Goal: Find specific page/section: Find specific page/section

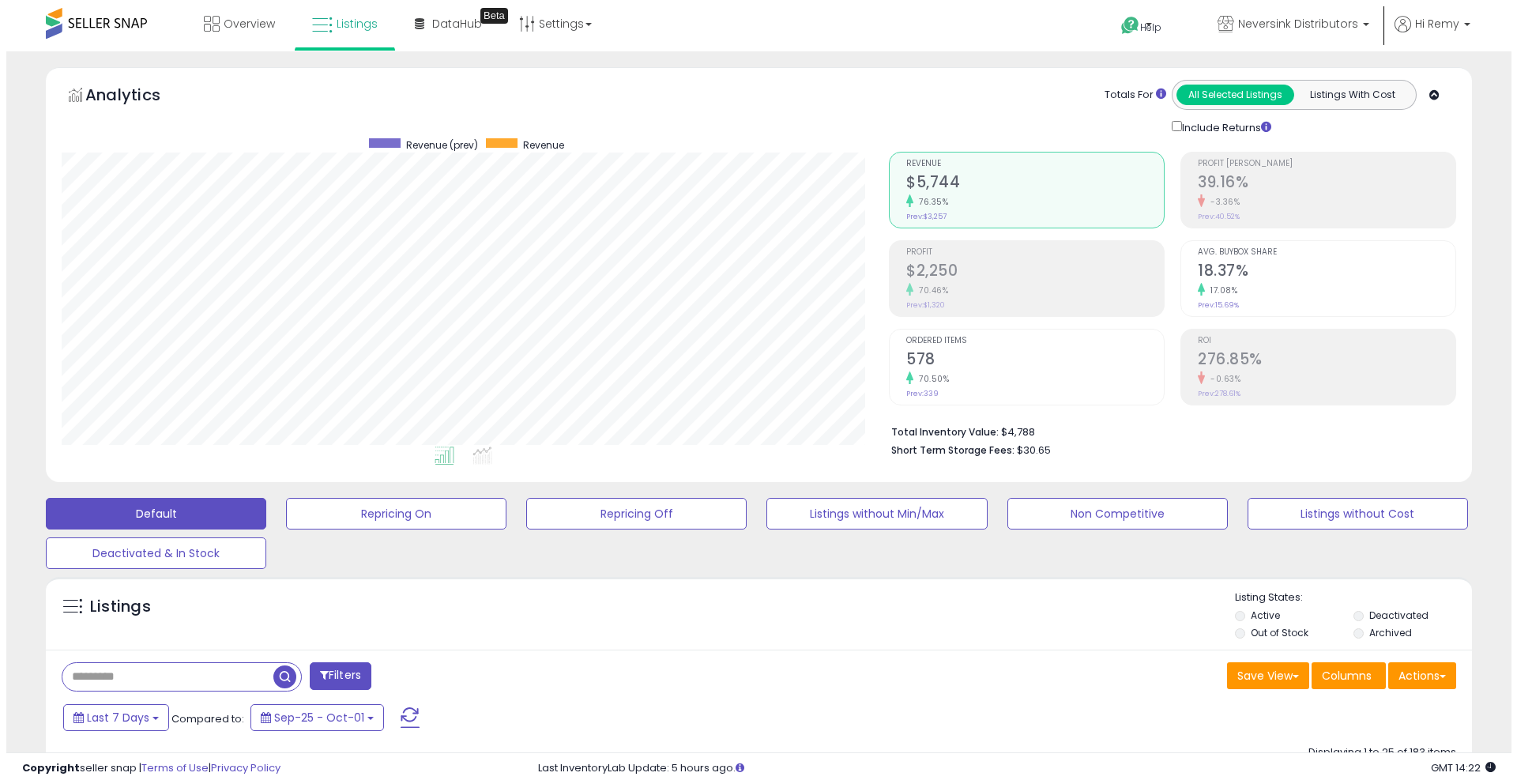
scroll to position [324, 827]
click at [216, 678] on input "text" at bounding box center [161, 676] width 211 height 28
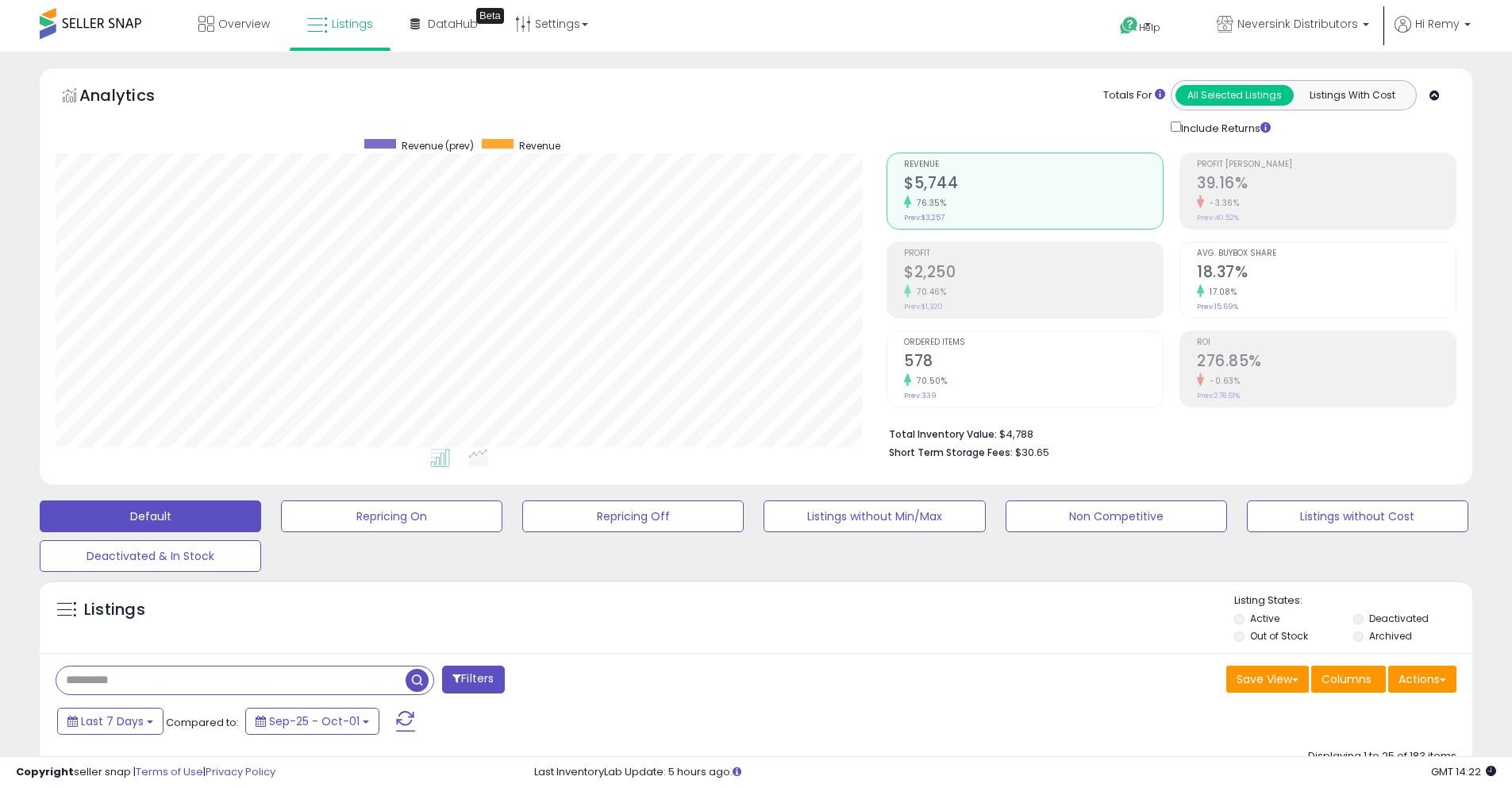
paste input "**********"
type input "**********"
click at [414, 677] on span "button" at bounding box center [417, 680] width 23 height 23
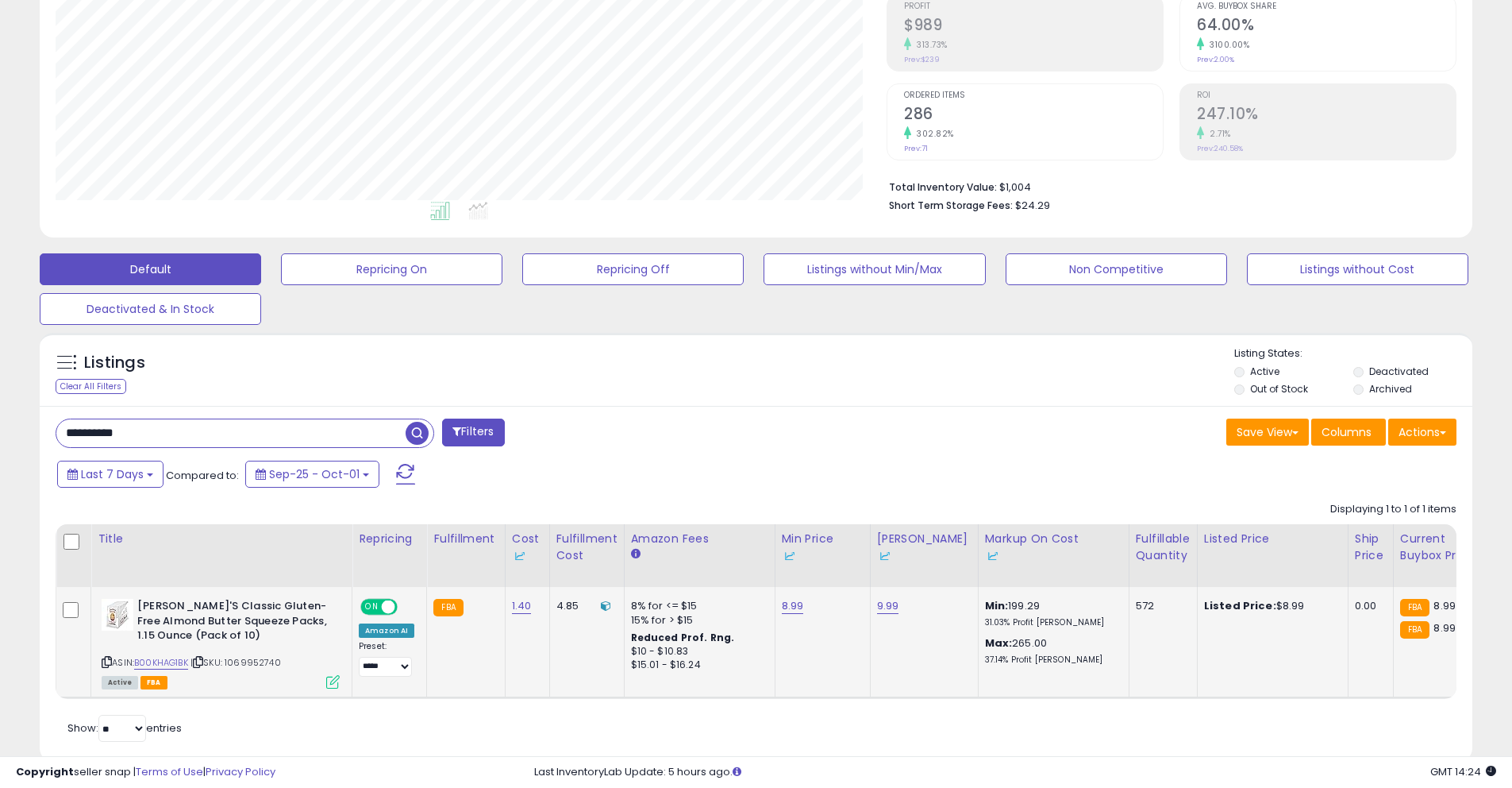
scroll to position [293, 0]
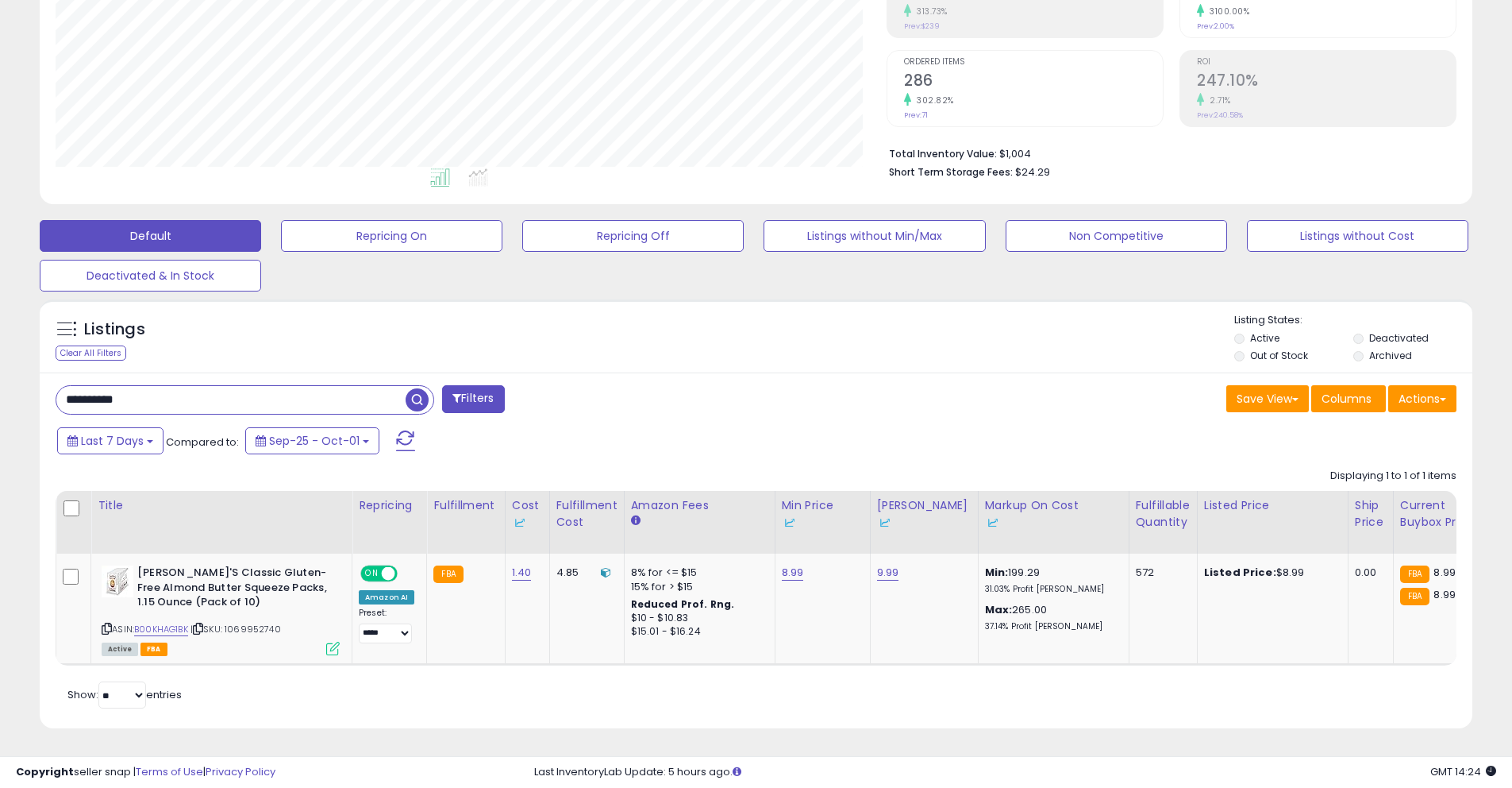
click at [165, 386] on input "**********" at bounding box center [230, 400] width 349 height 28
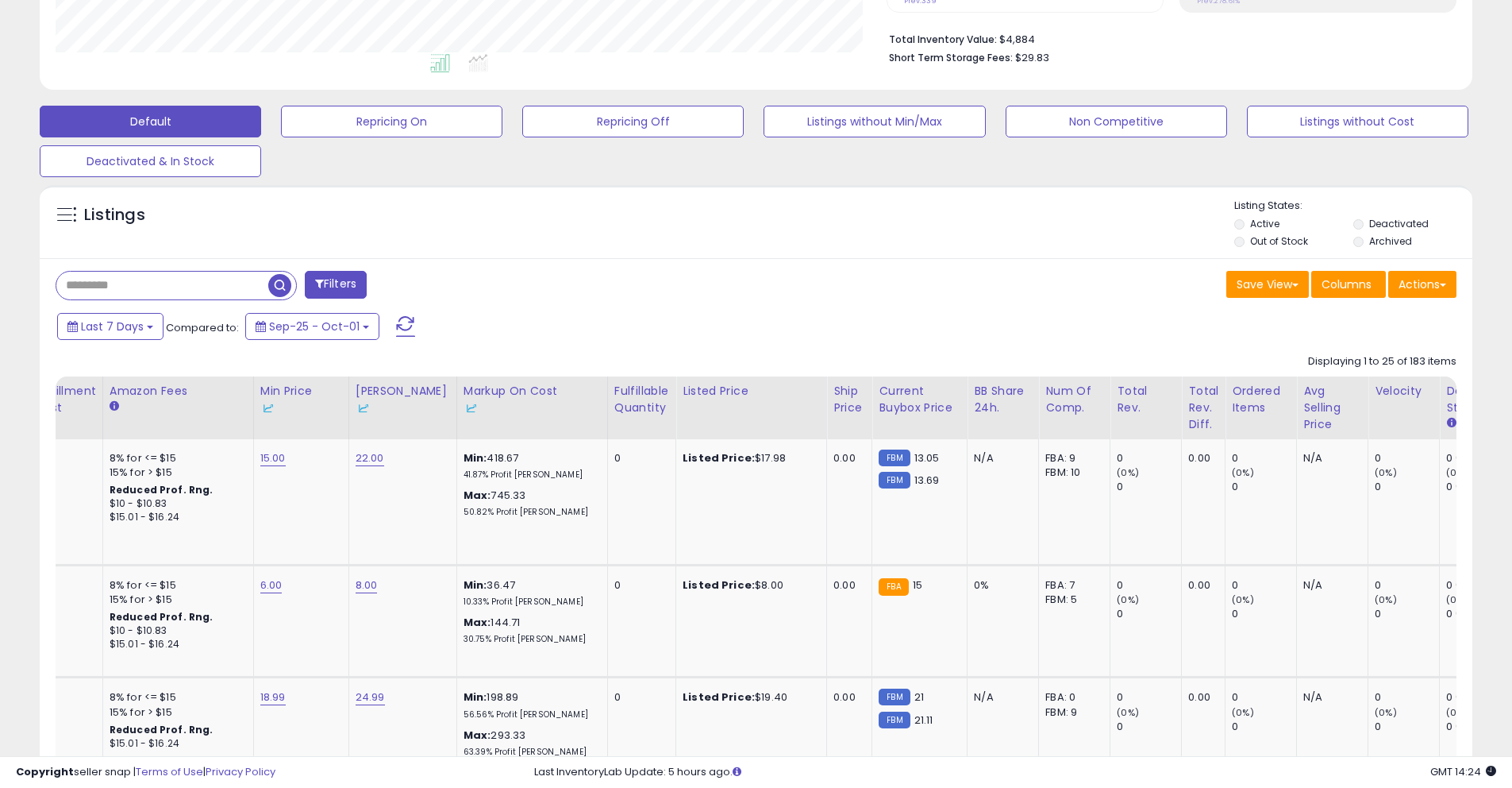
scroll to position [0, 533]
click at [1124, 413] on div "Total Rev." at bounding box center [1140, 399] width 58 height 33
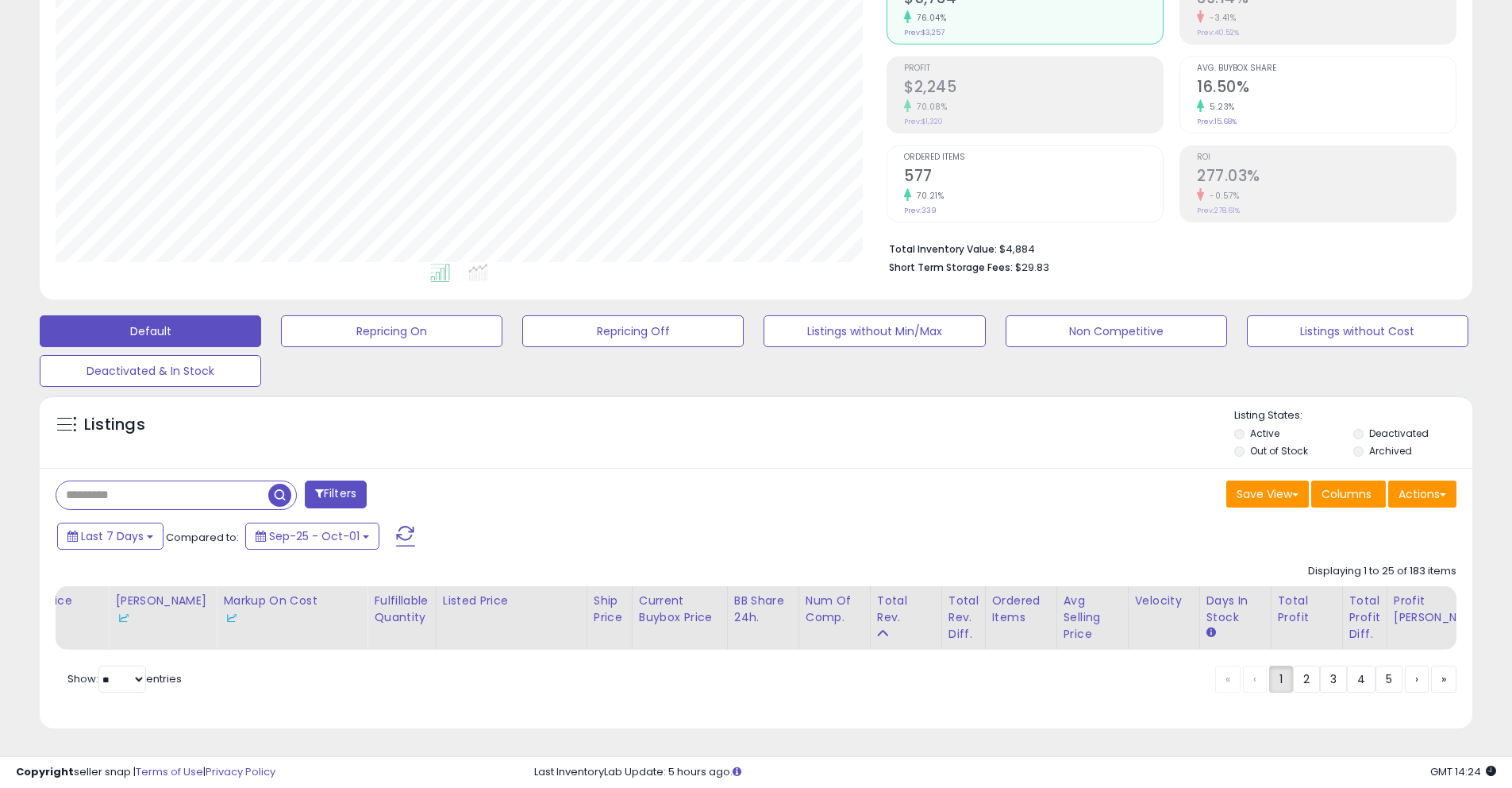
scroll to position [197, 0]
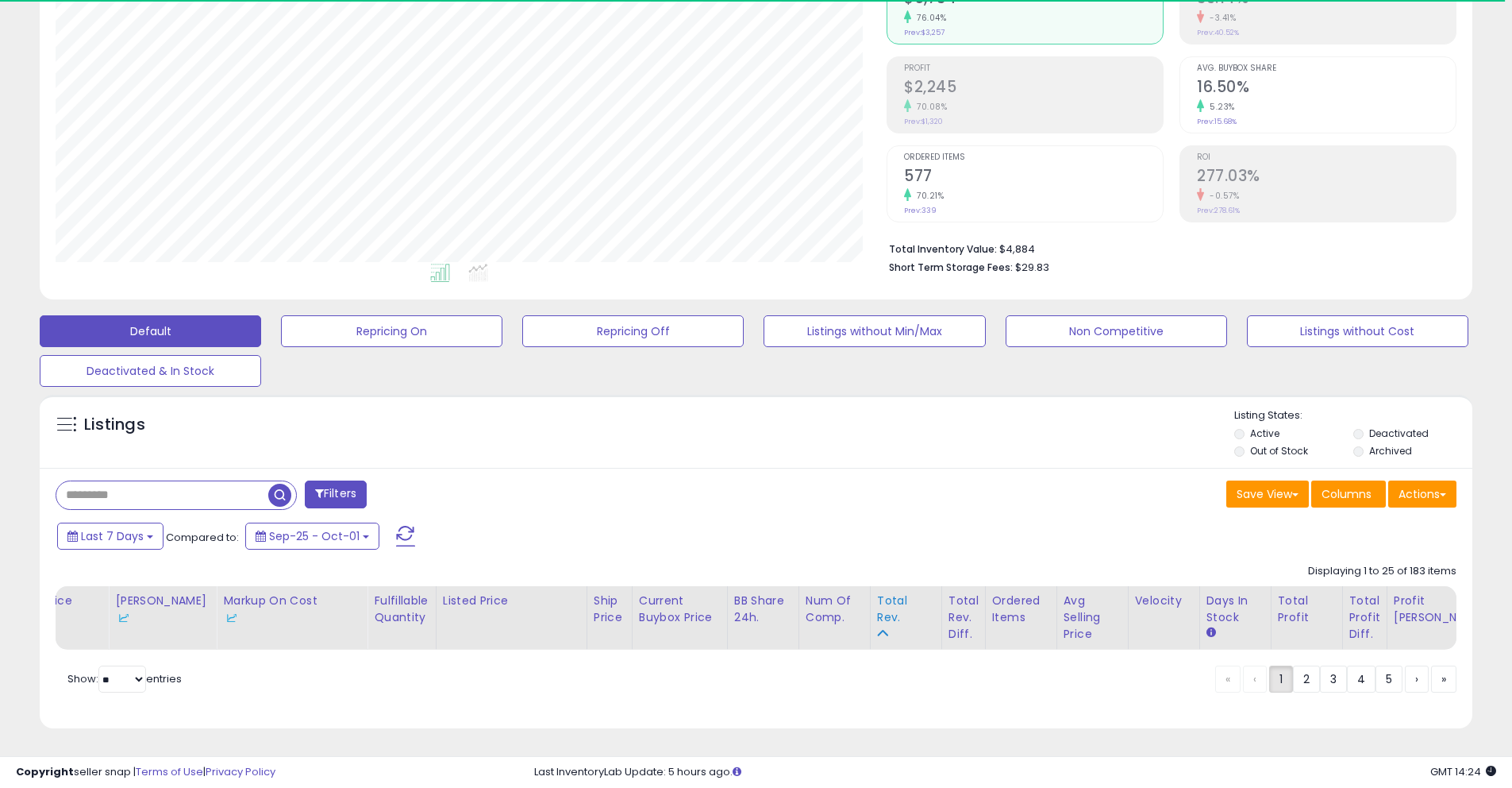
click at [867, 587] on table "Title Repricing" at bounding box center [640, 618] width 2237 height 64
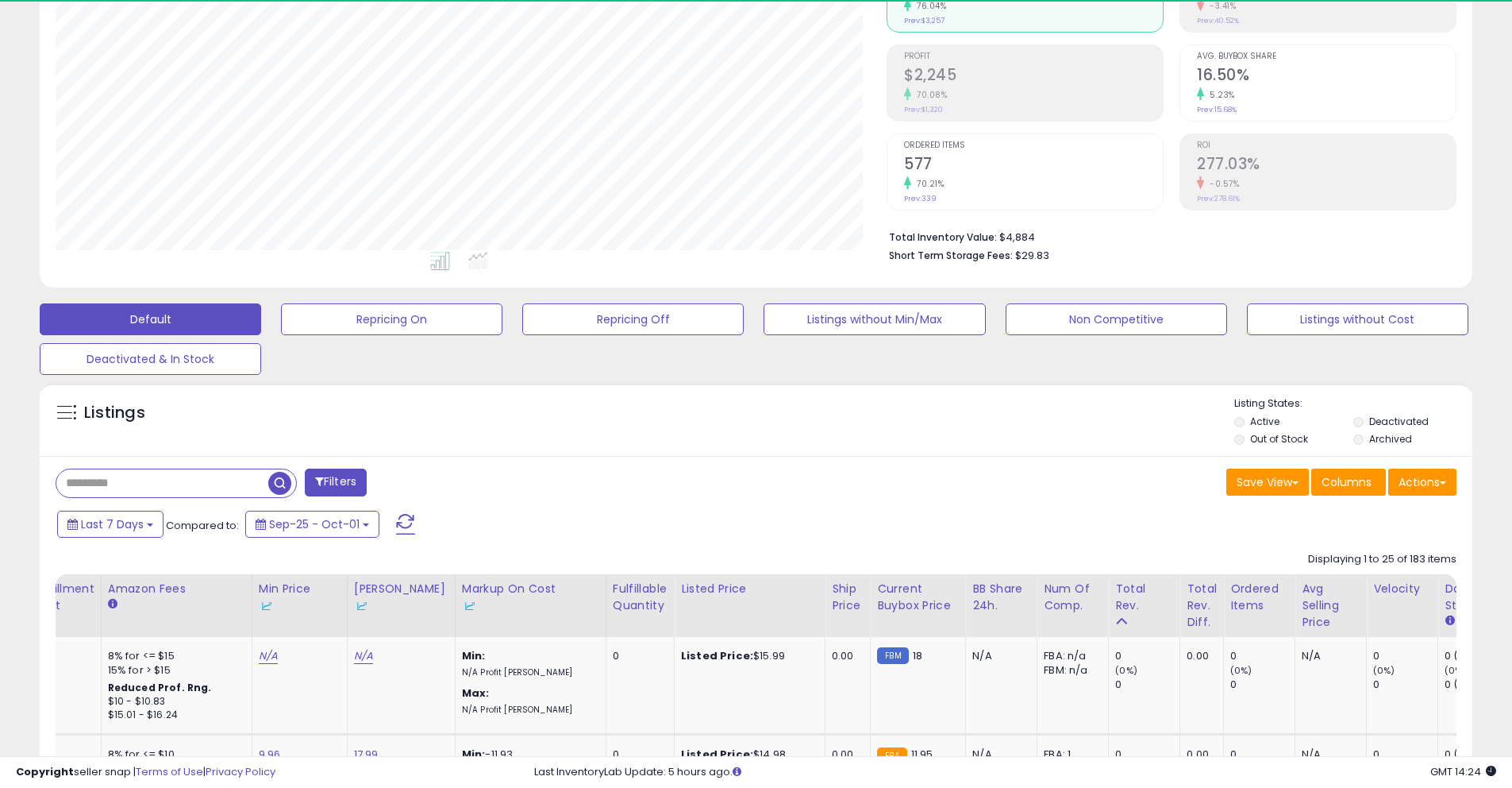
scroll to position [395, 0]
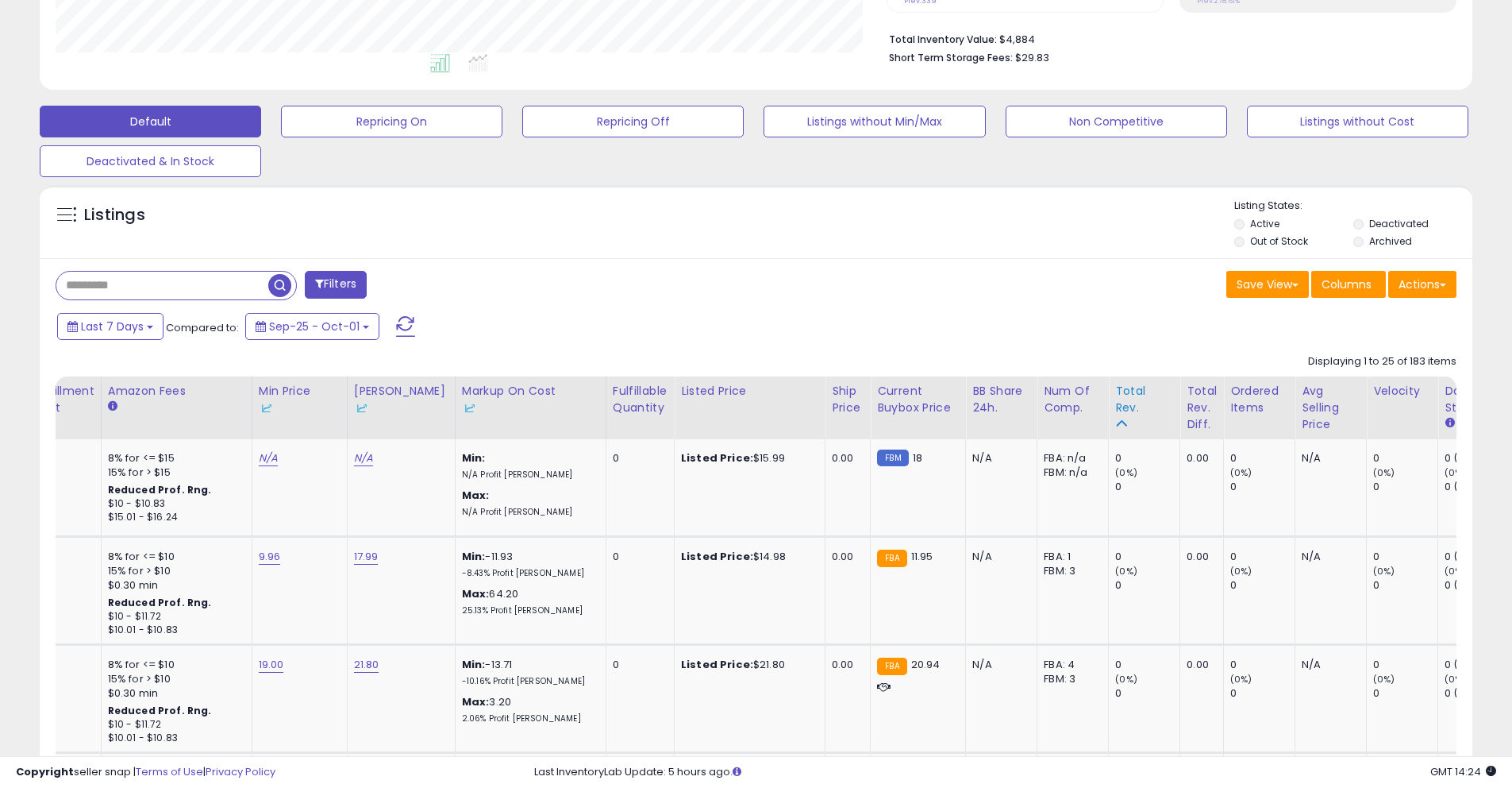
click at [1113, 381] on th "Total Rev." at bounding box center [1144, 407] width 71 height 63
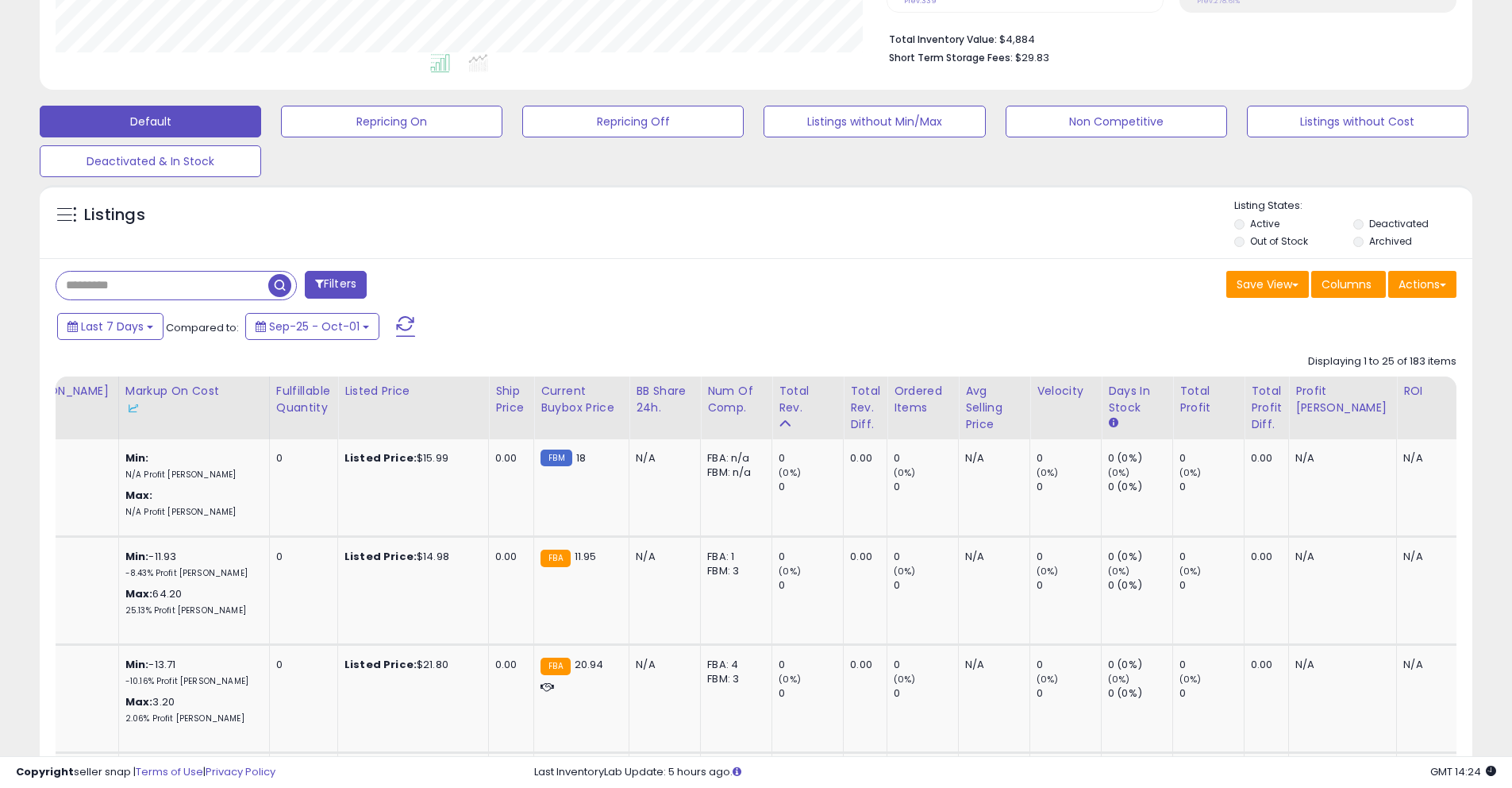
scroll to position [0, 870]
click at [772, 418] on th "Total Rev." at bounding box center [808, 407] width 71 height 63
click at [282, 393] on div "Fulfillable Quantity" at bounding box center [304, 399] width 55 height 33
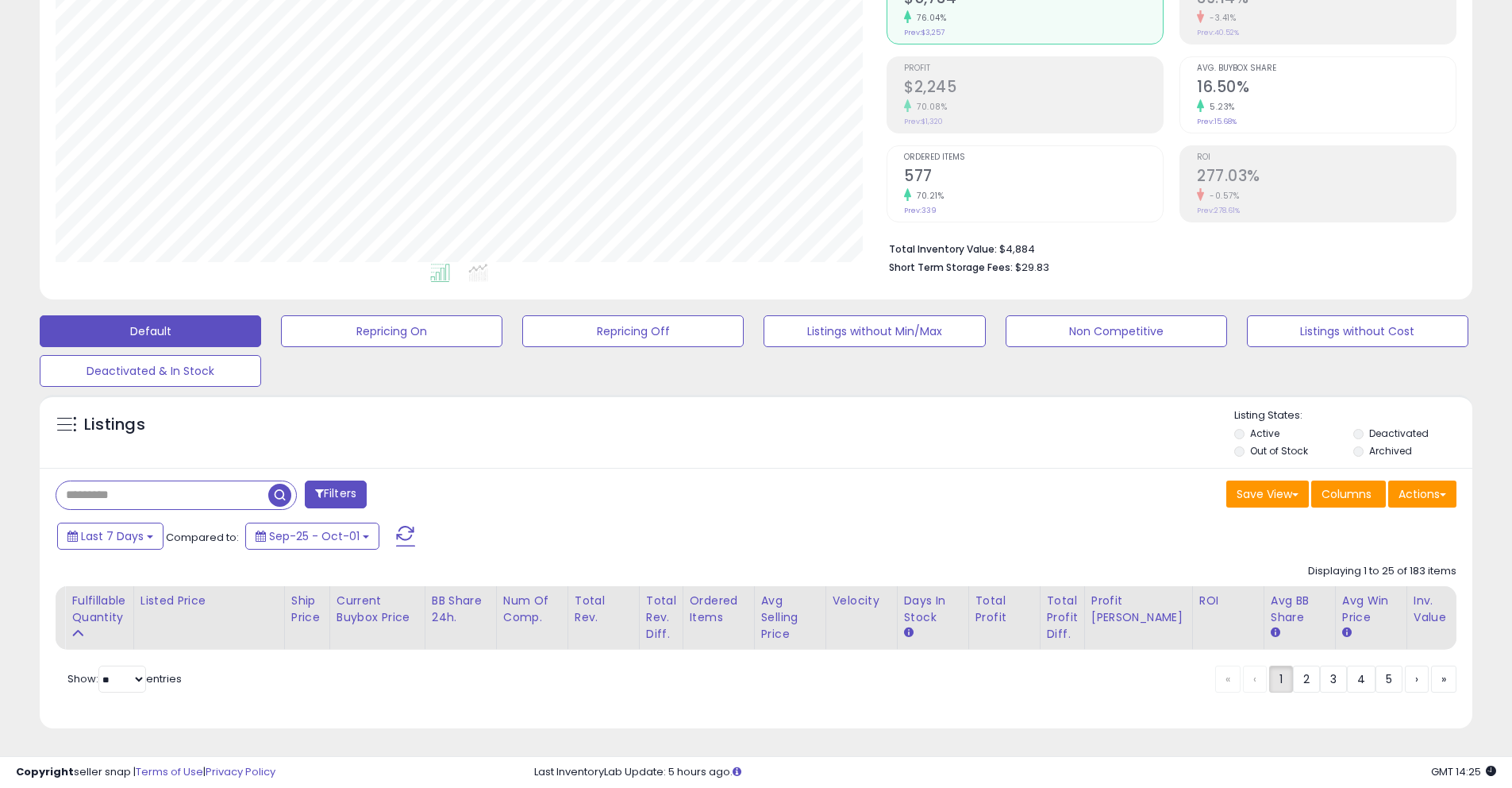
scroll to position [0, 0]
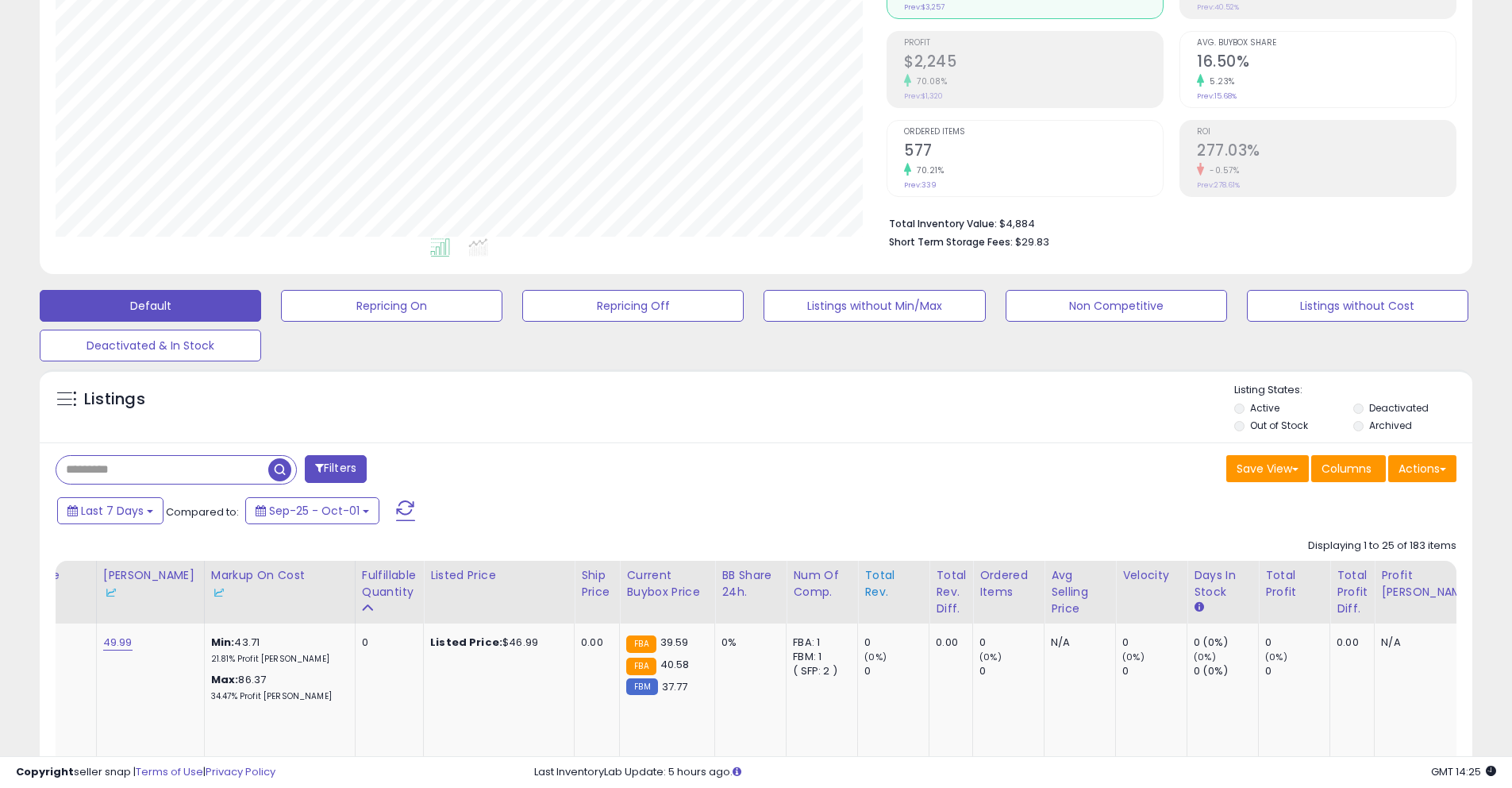
click at [864, 591] on div "Total Rev." at bounding box center [893, 583] width 58 height 33
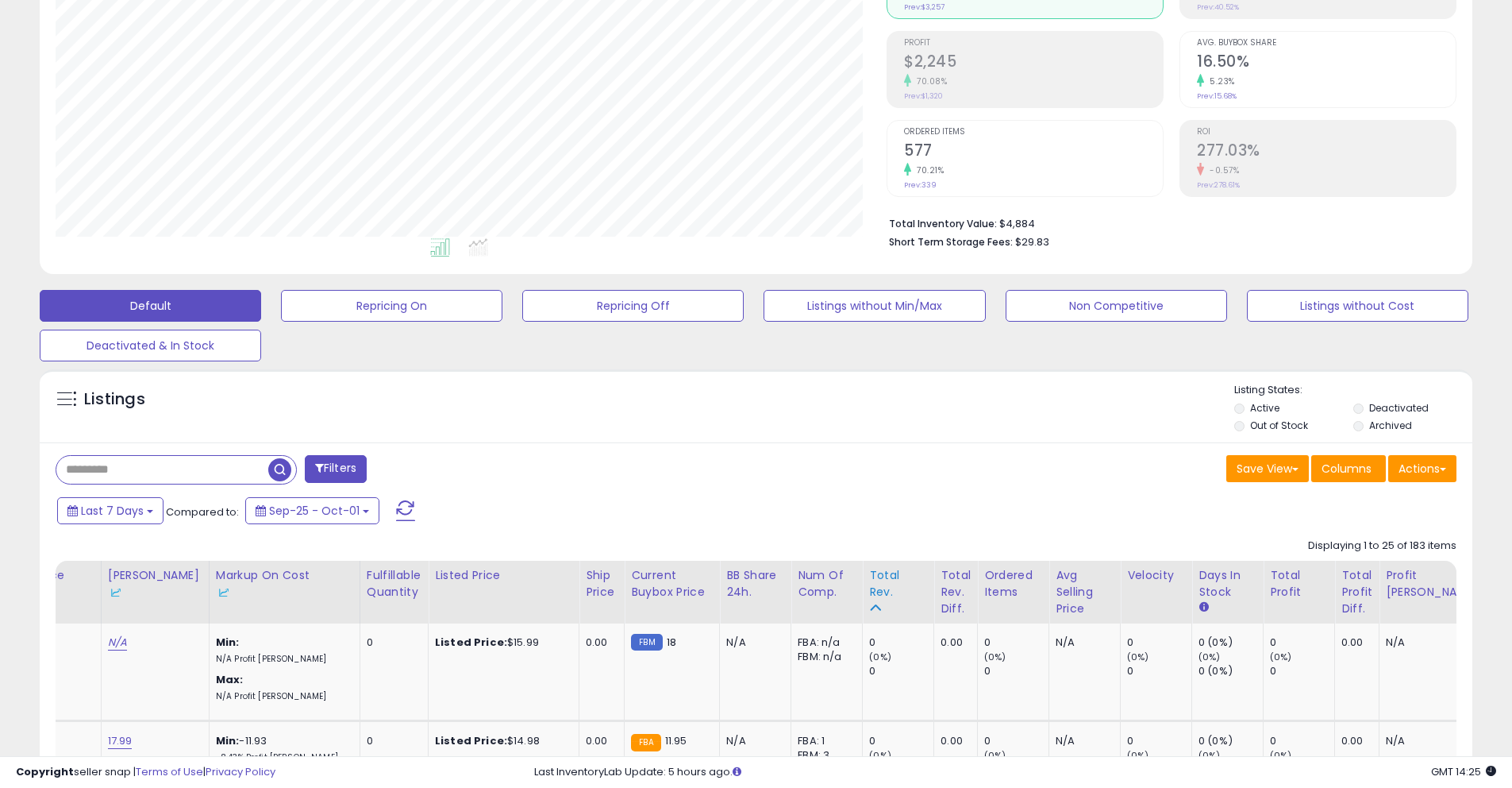
click at [869, 584] on div "Total Rev." at bounding box center [898, 583] width 58 height 33
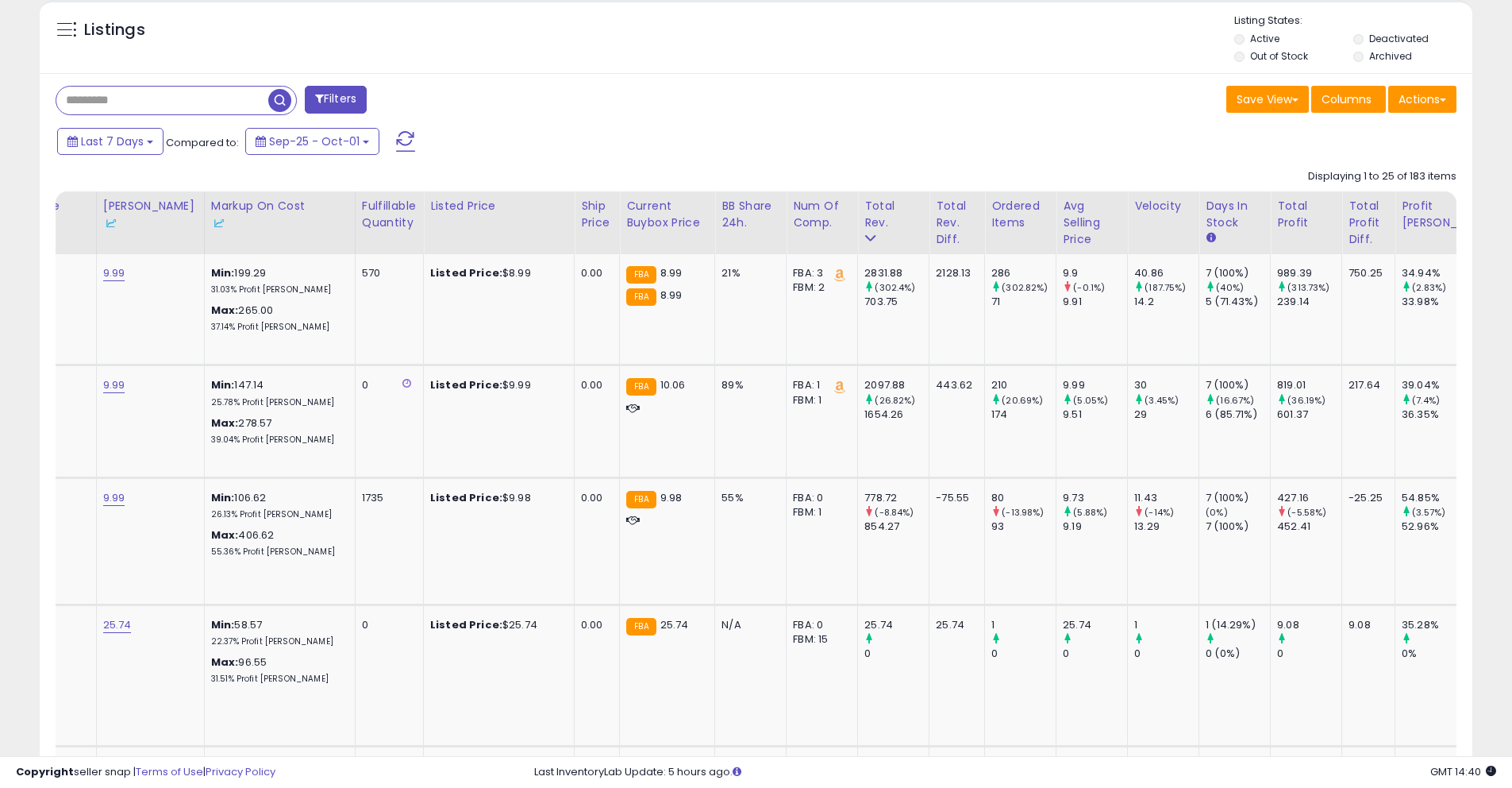
scroll to position [0, 794]
